Goal: Transaction & Acquisition: Purchase product/service

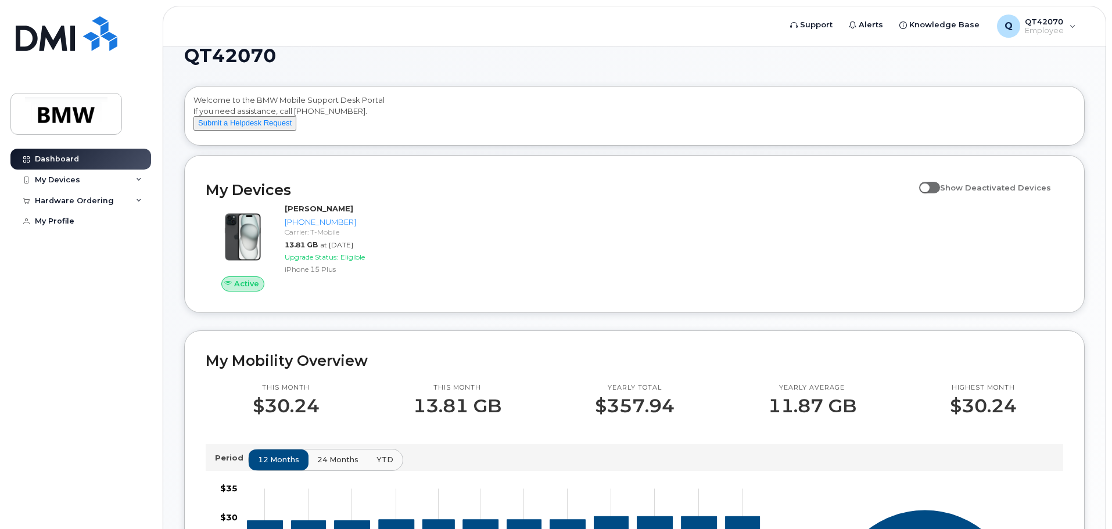
scroll to position [58, 0]
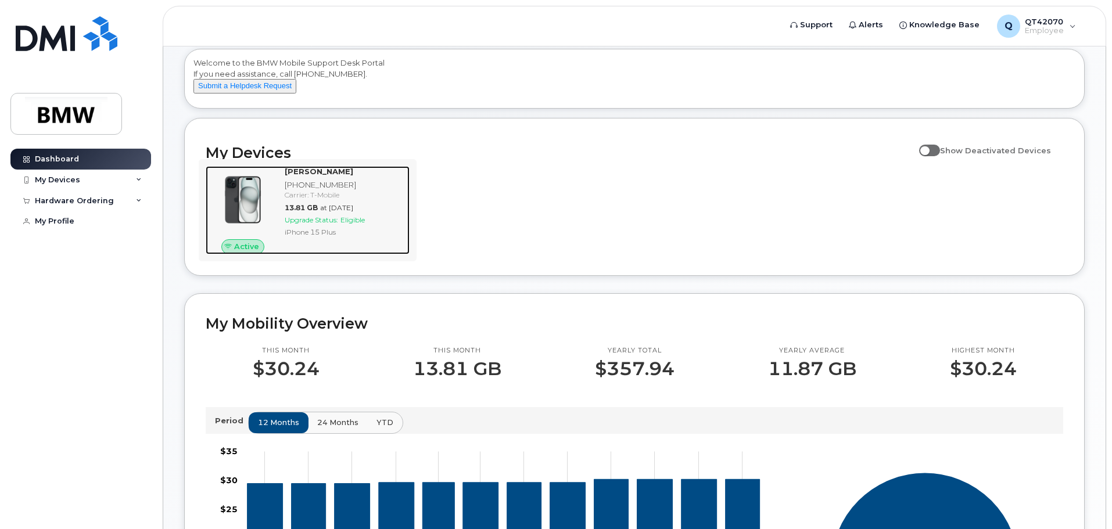
click at [359, 224] on span "Eligible" at bounding box center [352, 220] width 24 height 9
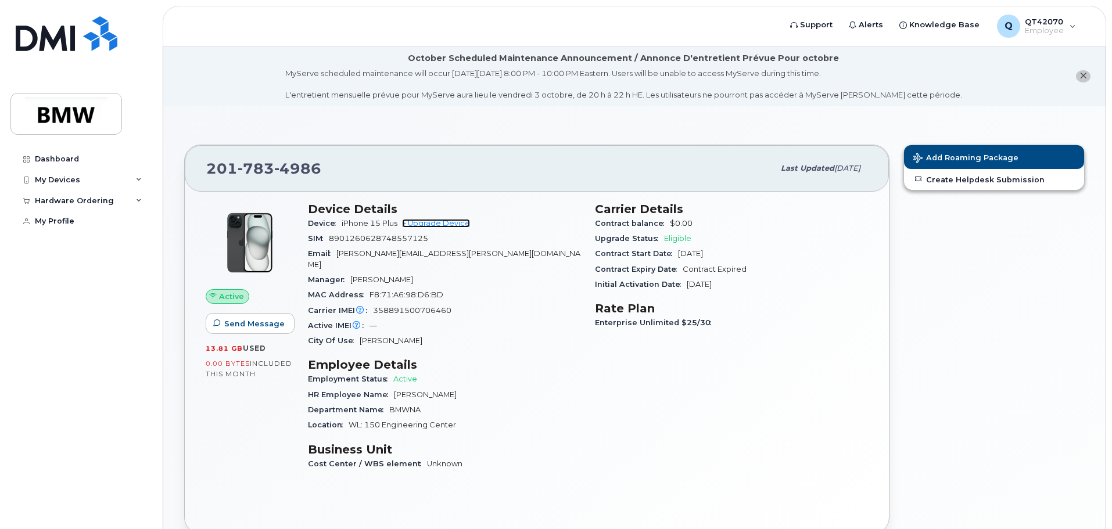
click at [462, 221] on link "+ Upgrade Device" at bounding box center [436, 223] width 68 height 9
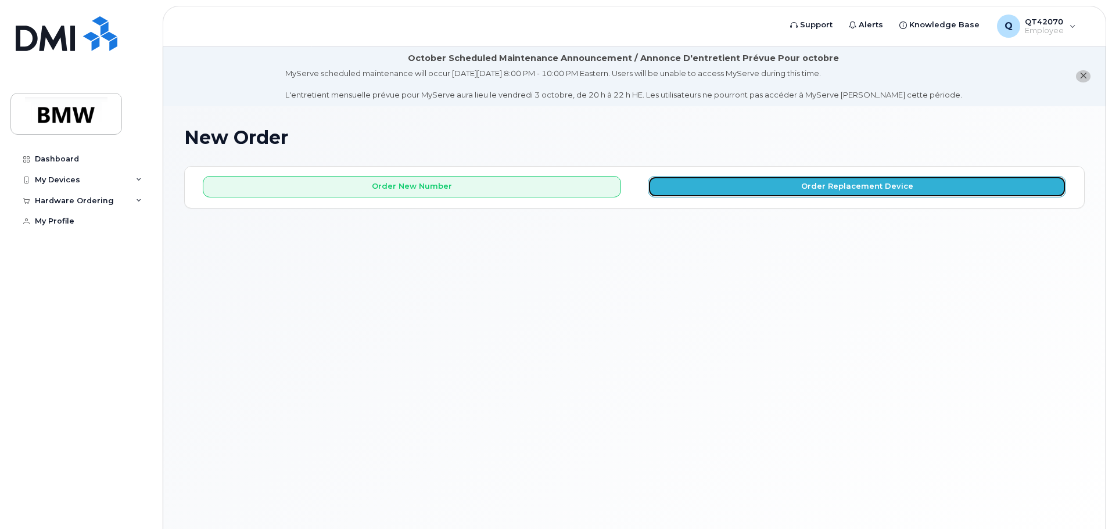
click at [675, 191] on button "Order Replacement Device" at bounding box center [857, 186] width 418 height 21
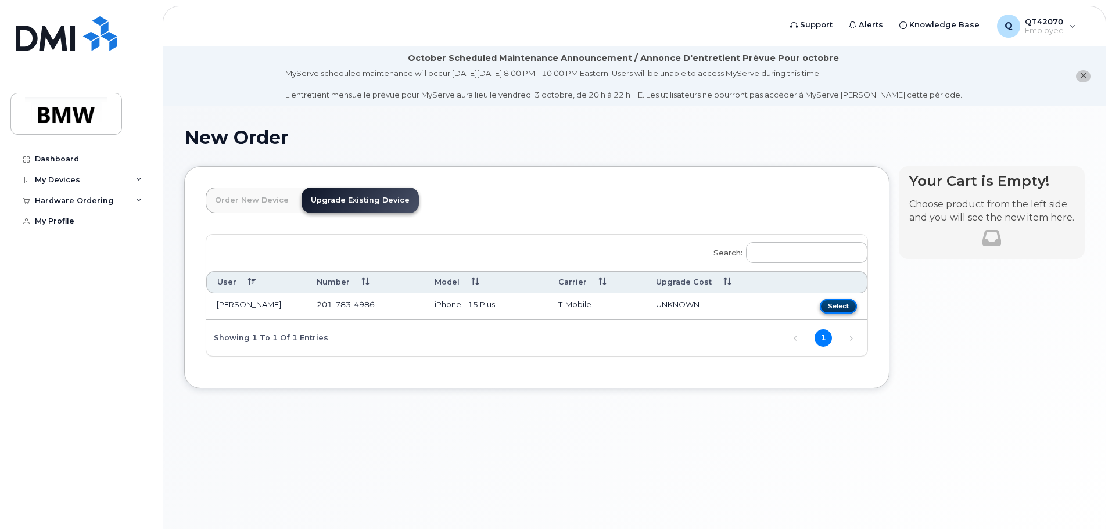
click at [841, 305] on button "Select" at bounding box center [838, 306] width 37 height 15
click at [425, 304] on td "iPhone - 15 Plus" at bounding box center [486, 306] width 124 height 27
click at [383, 203] on link "Upgrade Existing Device" at bounding box center [359, 201] width 117 height 26
click at [675, 303] on span "UNKNOWN" at bounding box center [678, 304] width 44 height 9
click at [831, 303] on button "Select" at bounding box center [838, 306] width 37 height 15
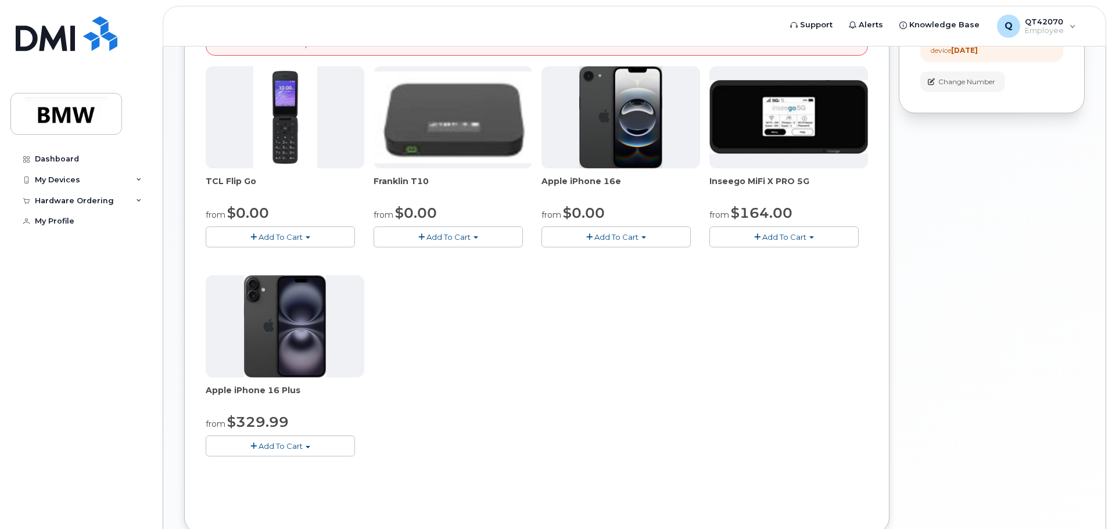
scroll to position [330, 0]
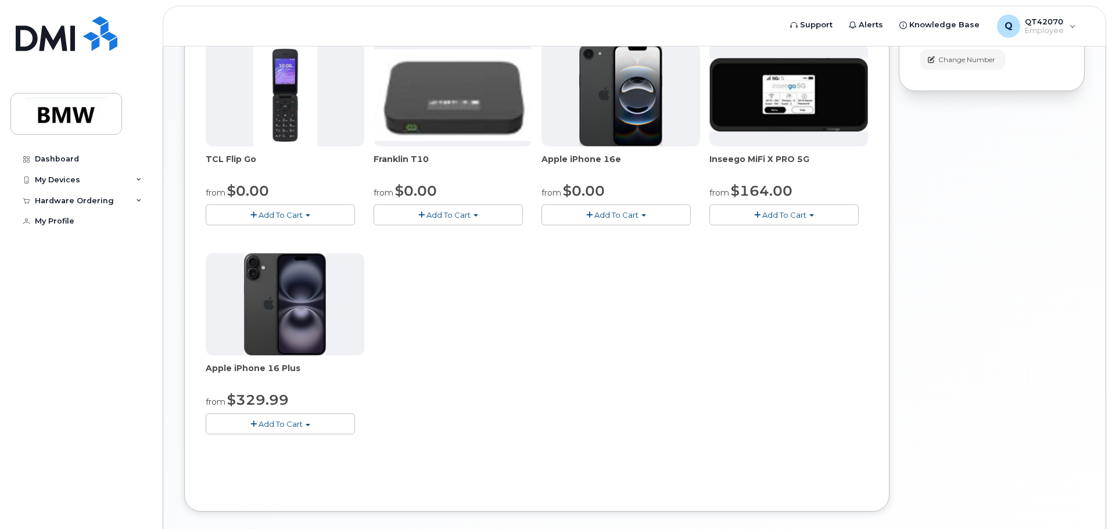
click at [314, 328] on img at bounding box center [285, 304] width 82 height 102
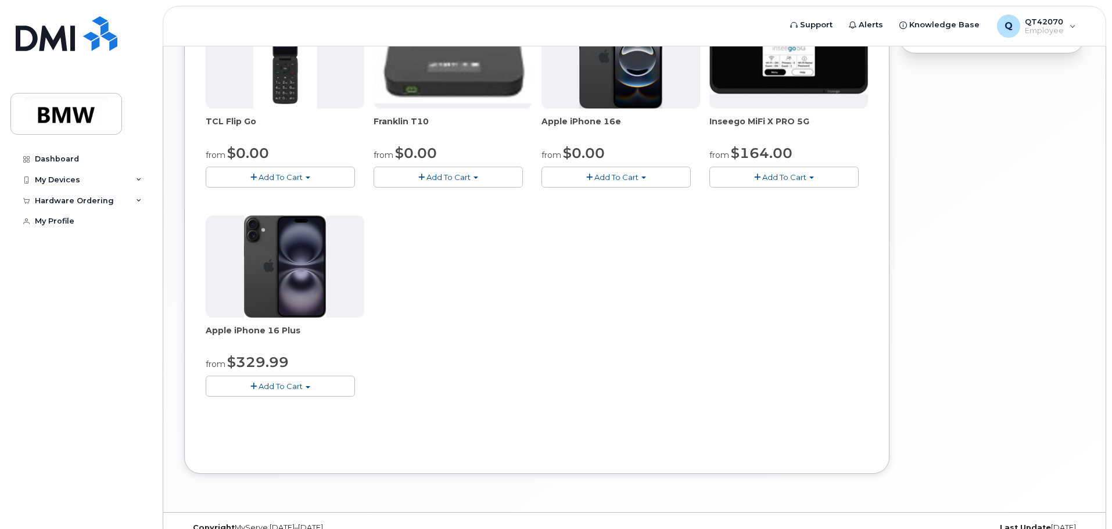
scroll to position [388, 0]
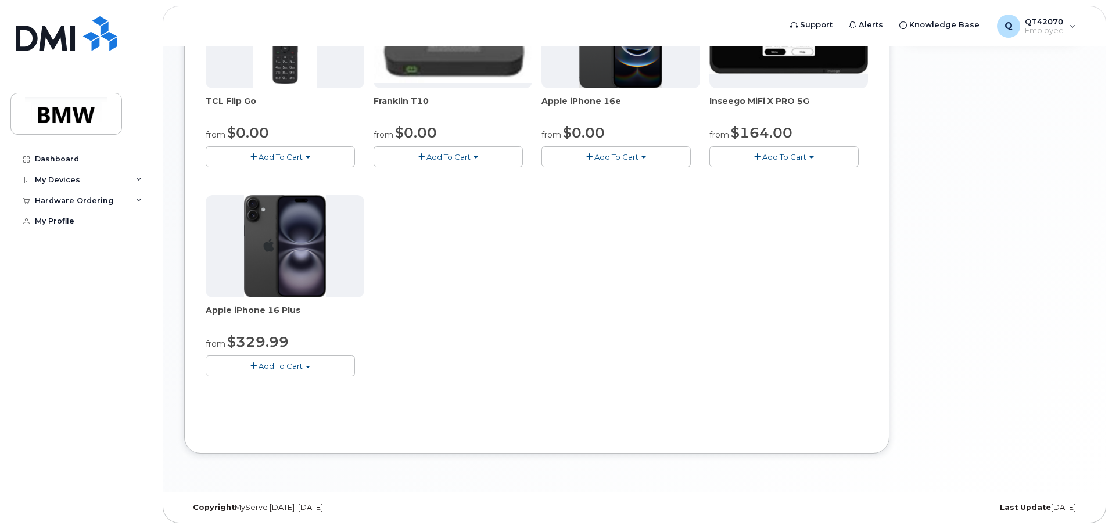
click at [285, 309] on span "Apple iPhone 16 Plus" at bounding box center [285, 315] width 159 height 23
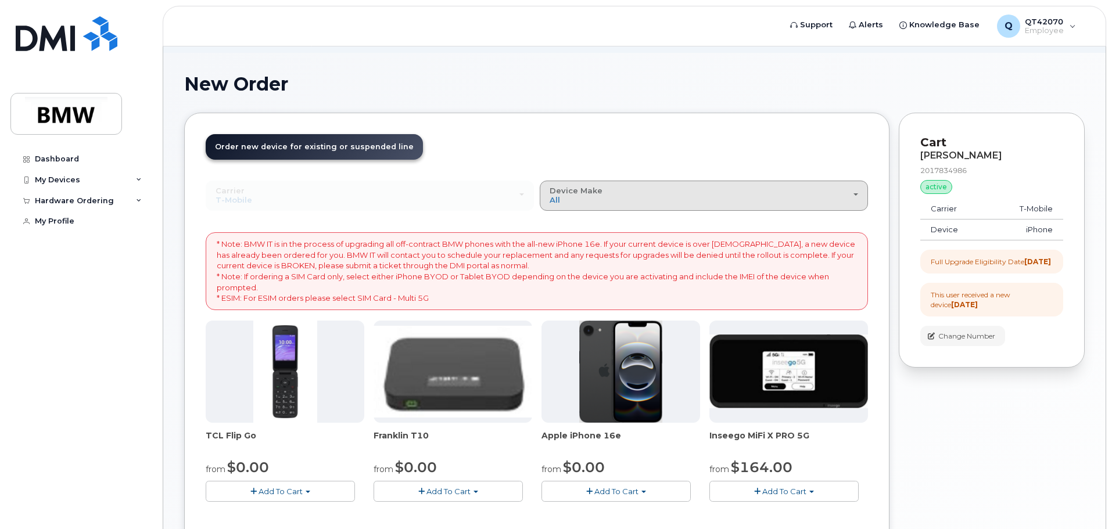
scroll to position [0, 0]
